Goal: Task Accomplishment & Management: Use online tool/utility

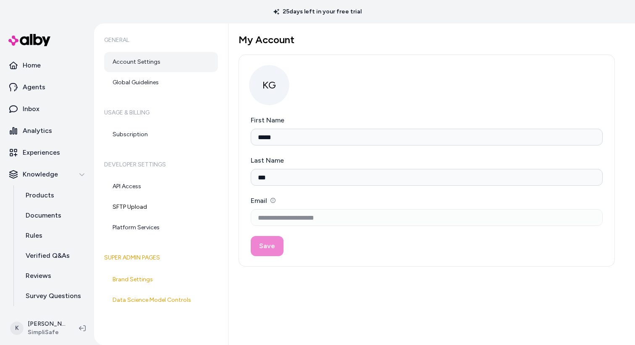
scroll to position [18, 0]
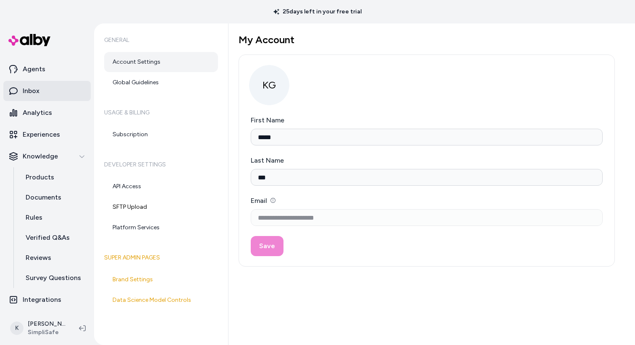
click at [71, 100] on link "Inbox" at bounding box center [46, 91] width 87 height 20
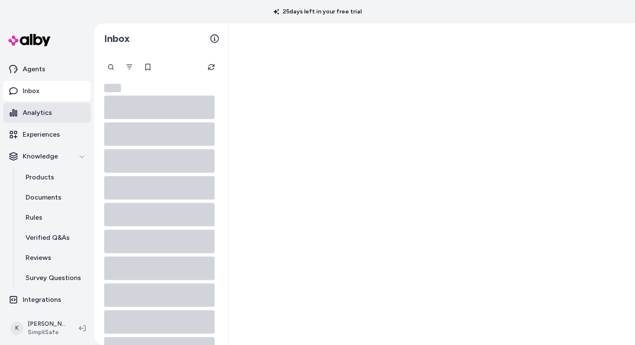
click at [65, 113] on link "Analytics" at bounding box center [46, 113] width 87 height 20
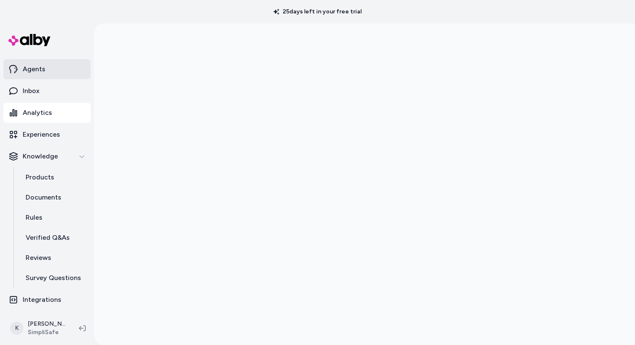
click at [73, 71] on link "Agents" at bounding box center [46, 69] width 87 height 20
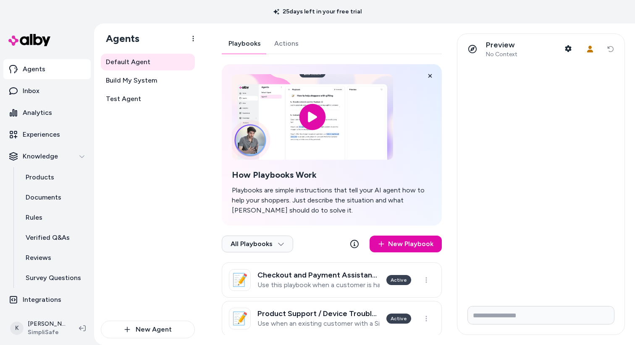
click at [293, 47] on link "Actions" at bounding box center [286, 44] width 38 height 20
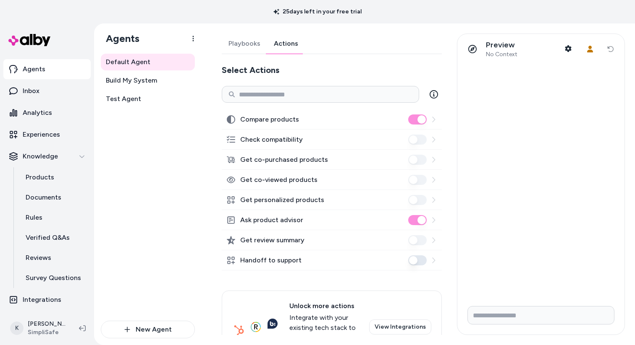
click at [250, 46] on link "Playbooks" at bounding box center [244, 44] width 45 height 20
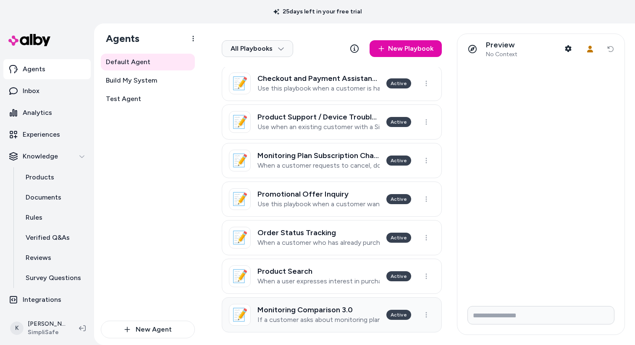
scroll to position [191, 0]
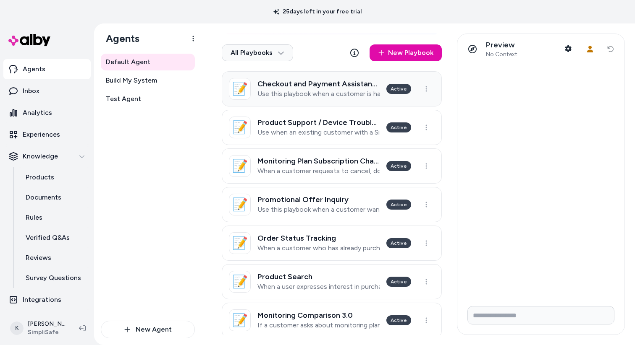
click at [330, 97] on p "Use this playbook when a customer is having trouble completing the checkout pro…" at bounding box center [318, 94] width 122 height 8
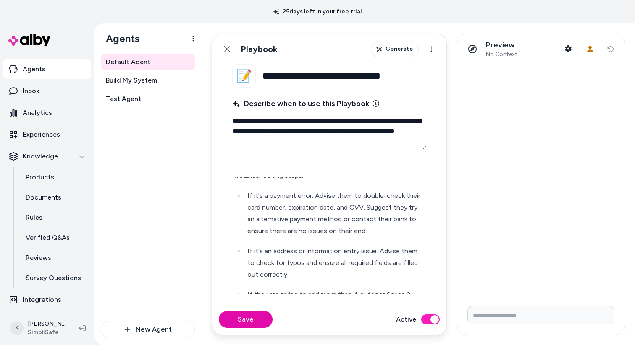
scroll to position [128, 0]
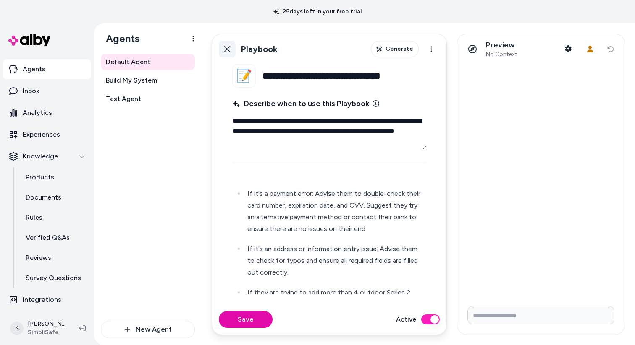
click at [229, 50] on icon at bounding box center [227, 49] width 7 height 7
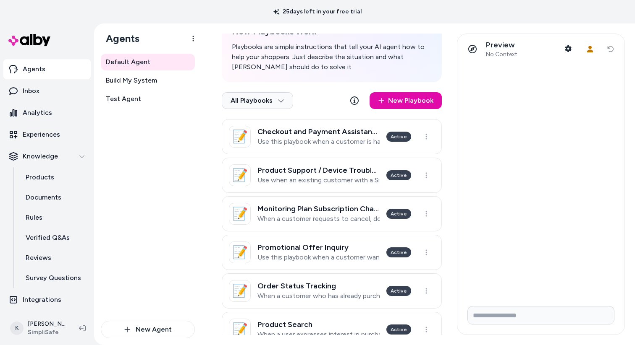
scroll to position [144, 0]
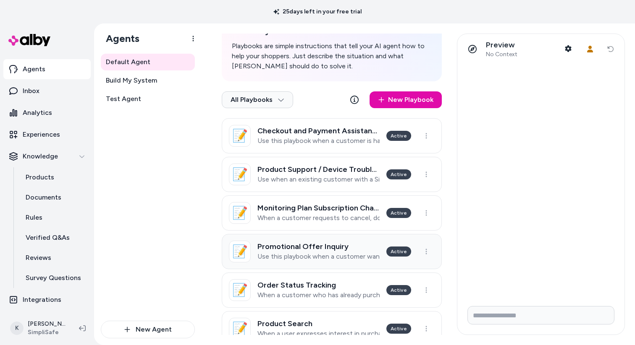
click at [323, 262] on link "📝 Promotional Offer Inquiry Use this playbook when a customer wants to know how…" at bounding box center [332, 251] width 220 height 35
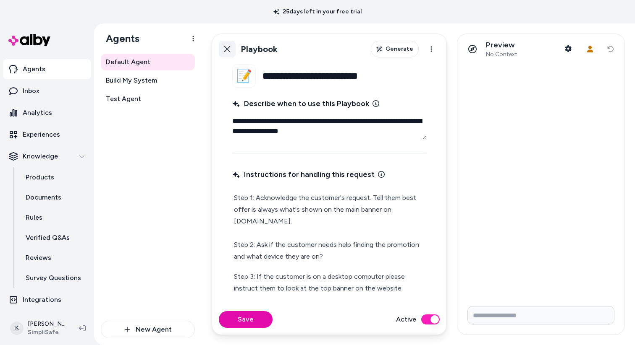
click at [227, 53] on link "Back" at bounding box center [227, 49] width 17 height 17
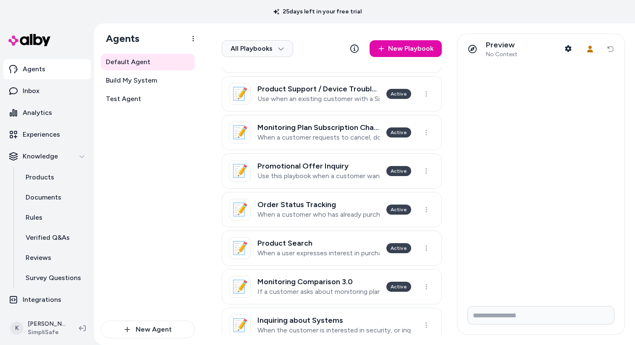
scroll to position [225, 0]
click at [315, 176] on p "Use this playbook when a customer wants to know how to get the best deal or pro…" at bounding box center [318, 176] width 122 height 8
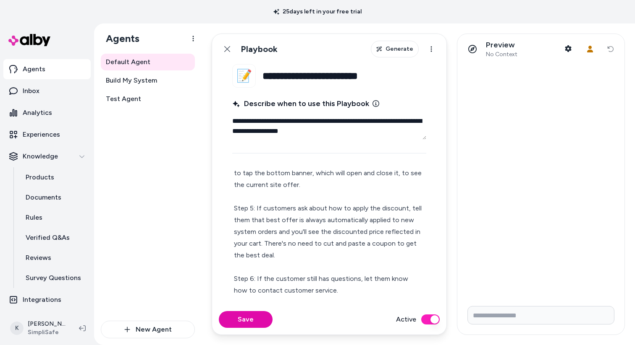
scroll to position [154, 0]
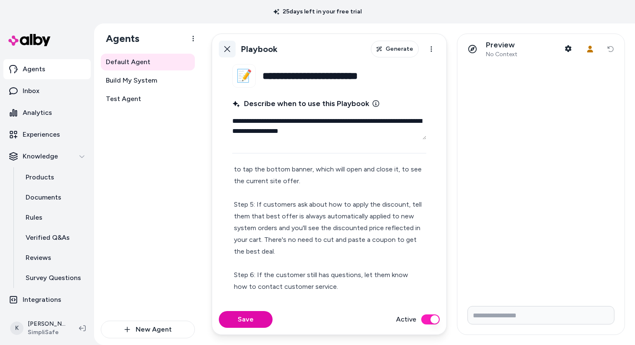
click at [229, 54] on link "Back" at bounding box center [227, 49] width 17 height 17
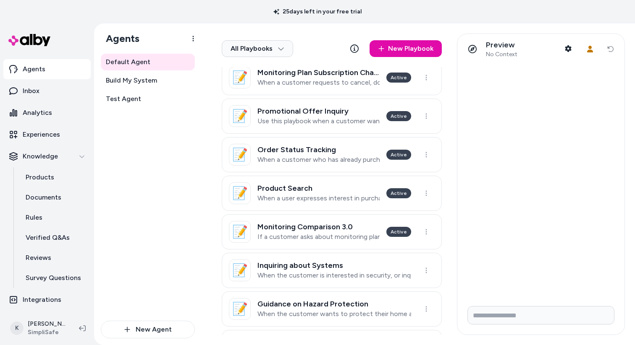
scroll to position [280, 0]
click at [333, 206] on link "📝 Product Search When a user expresses interest in purchasing a product and wan…" at bounding box center [332, 193] width 220 height 35
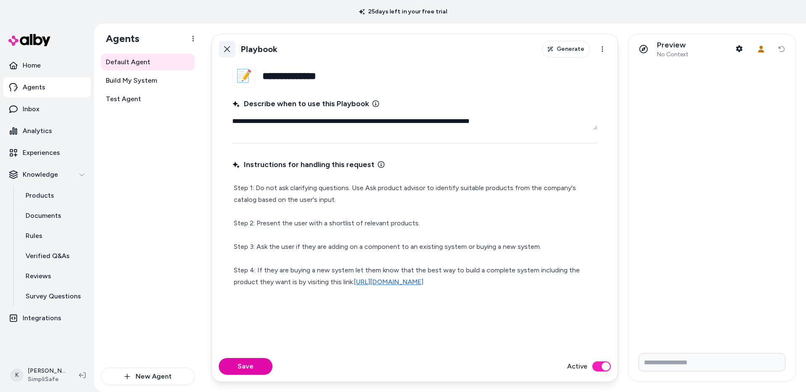
click at [230, 50] on icon at bounding box center [227, 49] width 7 height 7
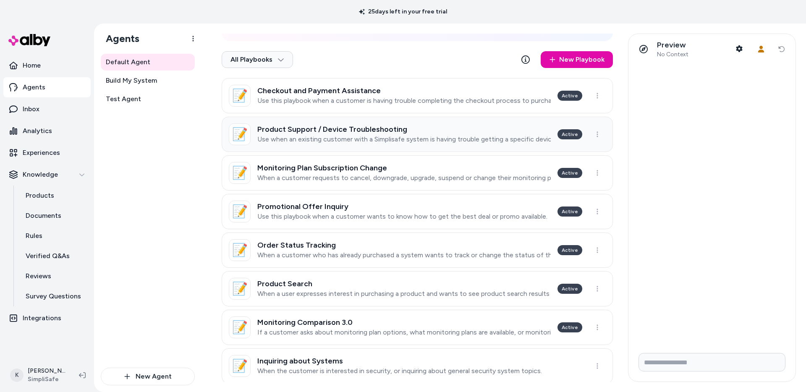
scroll to position [175, 0]
click at [400, 279] on h3 "Product Search" at bounding box center [403, 283] width 292 height 8
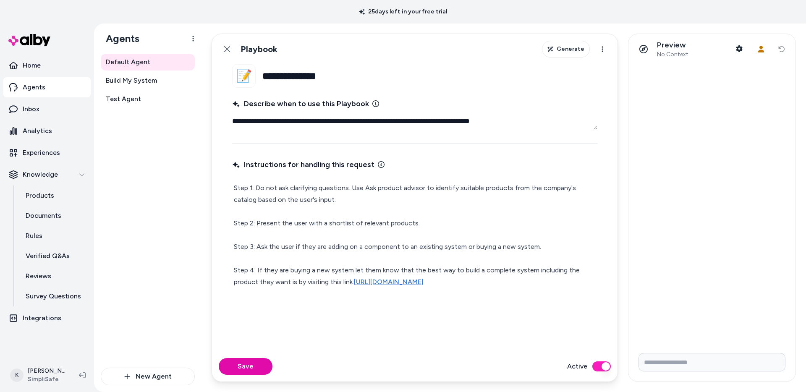
click at [374, 189] on p "Step 1: Do not ask clarifying questions. Use Ask product advisor to identify su…" at bounding box center [415, 235] width 362 height 106
click at [365, 190] on p "Step 1: Do not ask clarifying questions. Use Ask product advisor to identify su…" at bounding box center [415, 235] width 362 height 106
type textarea "*"
click at [250, 345] on button "Save" at bounding box center [246, 366] width 54 height 17
type textarea "*"
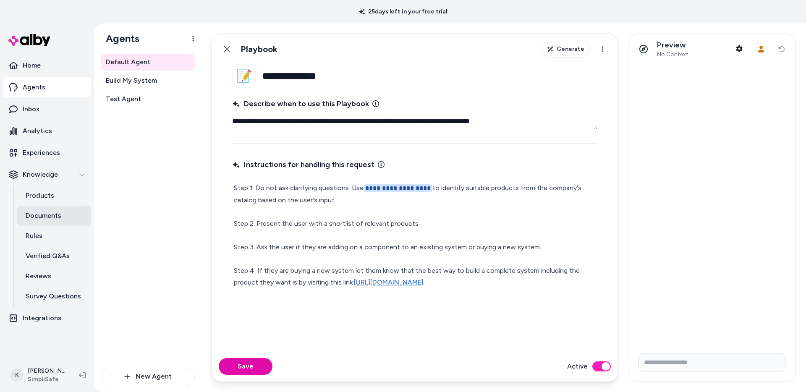
click at [43, 219] on p "Documents" at bounding box center [44, 216] width 36 height 10
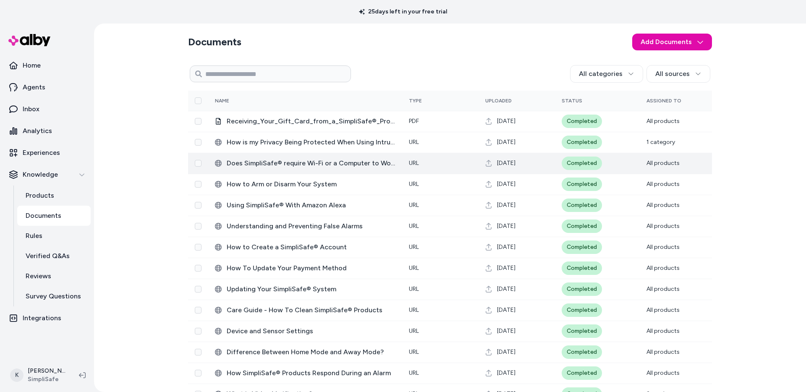
click at [619, 160] on td "Completed" at bounding box center [597, 163] width 85 height 21
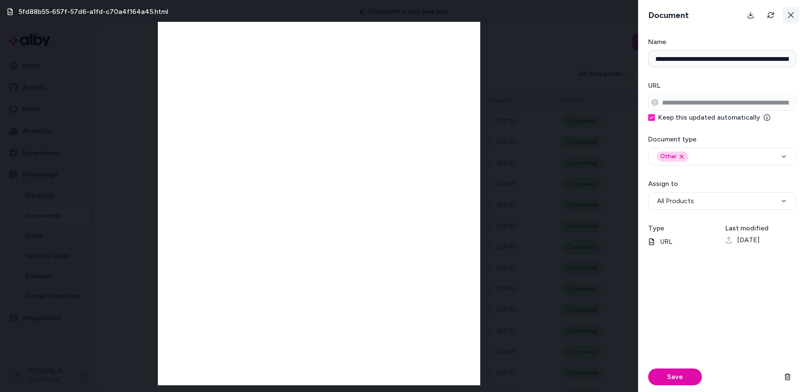
click at [634, 17] on icon at bounding box center [790, 15] width 7 height 7
